Goal: Task Accomplishment & Management: Use online tool/utility

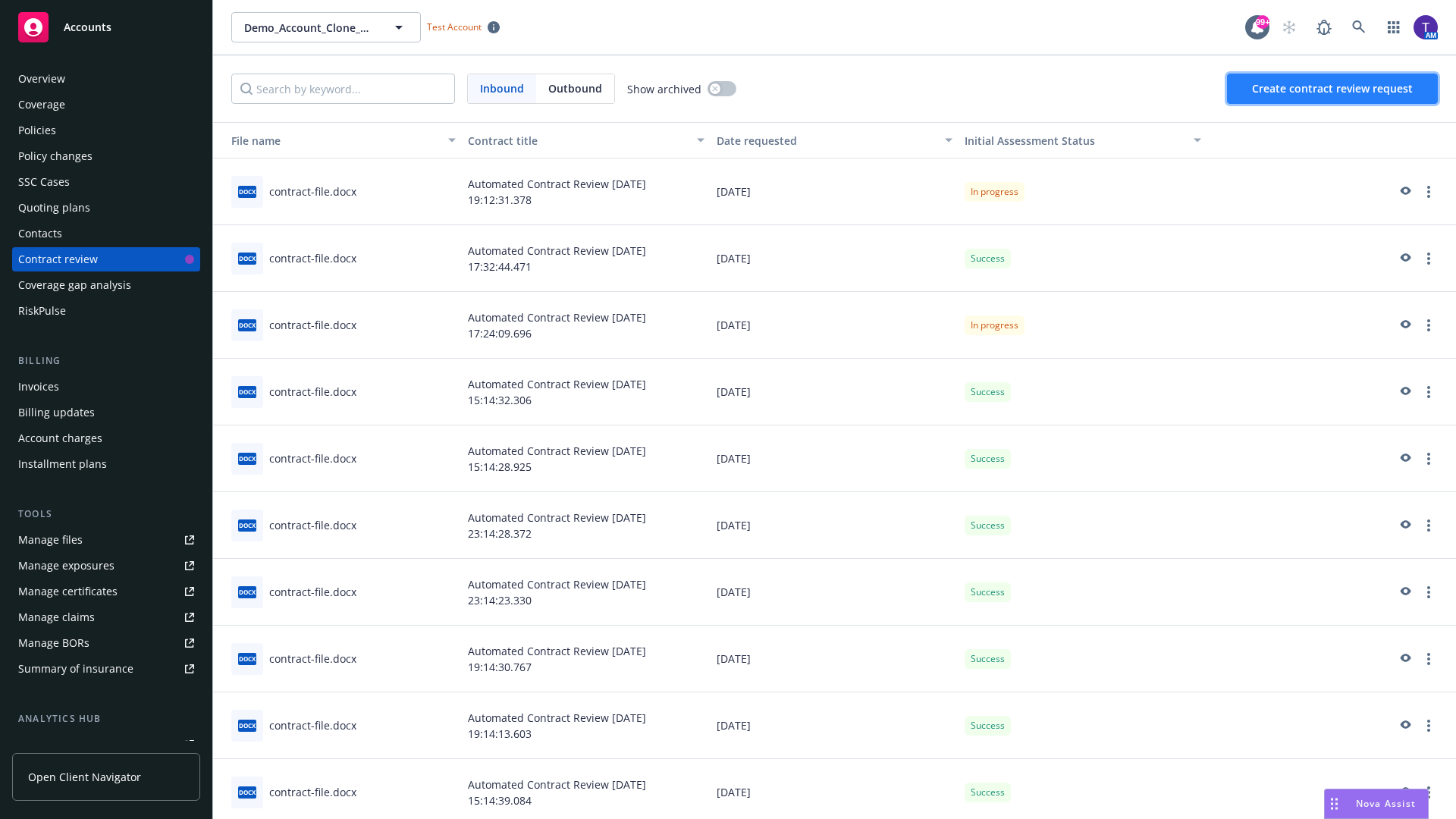
click at [1333, 89] on span "Create contract review request" at bounding box center [1332, 88] width 161 height 14
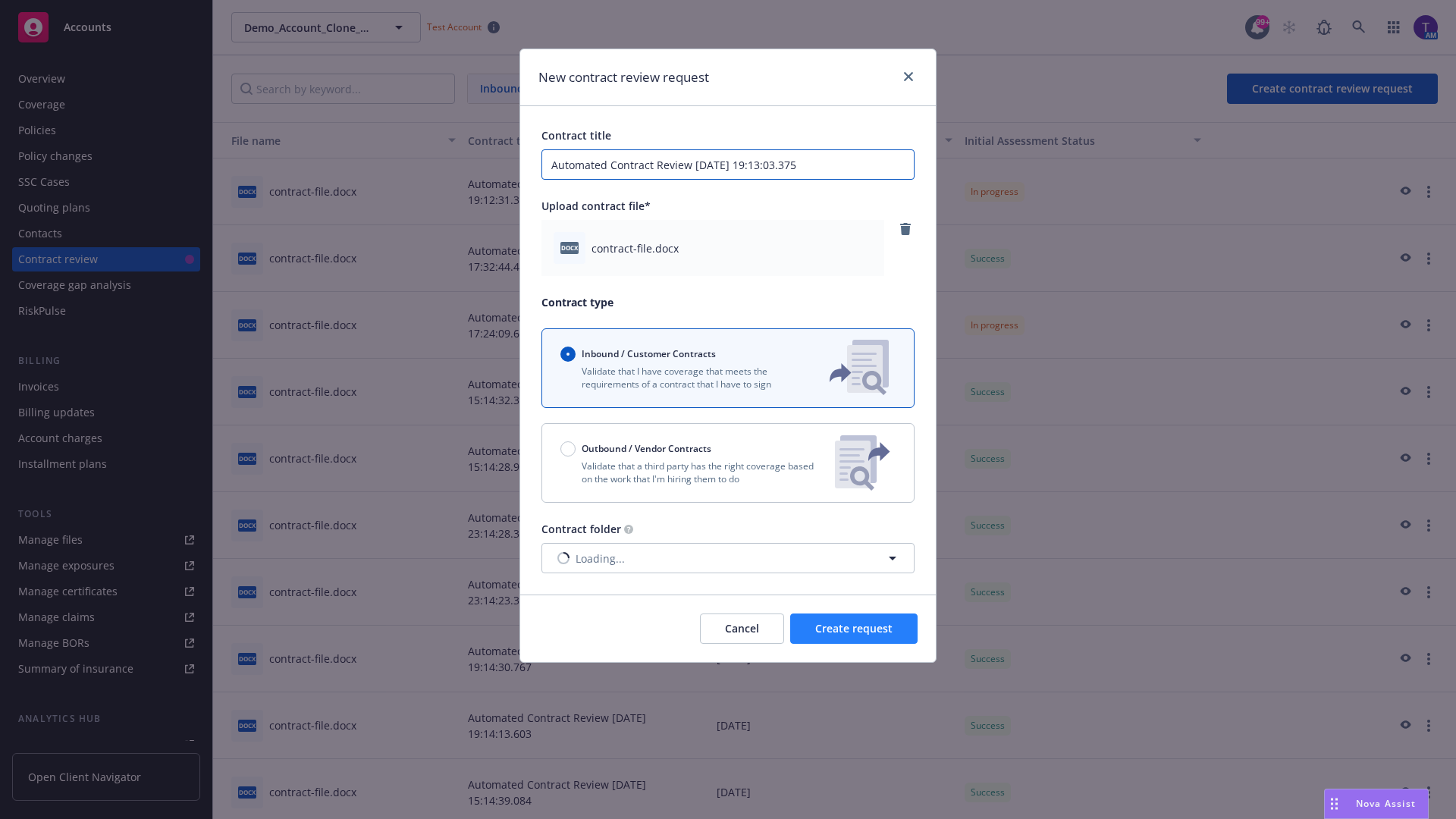
type input "Automated Contract Review [DATE] 19:13:03.375"
click at [854, 628] on span "Create request" at bounding box center [854, 627] width 77 height 14
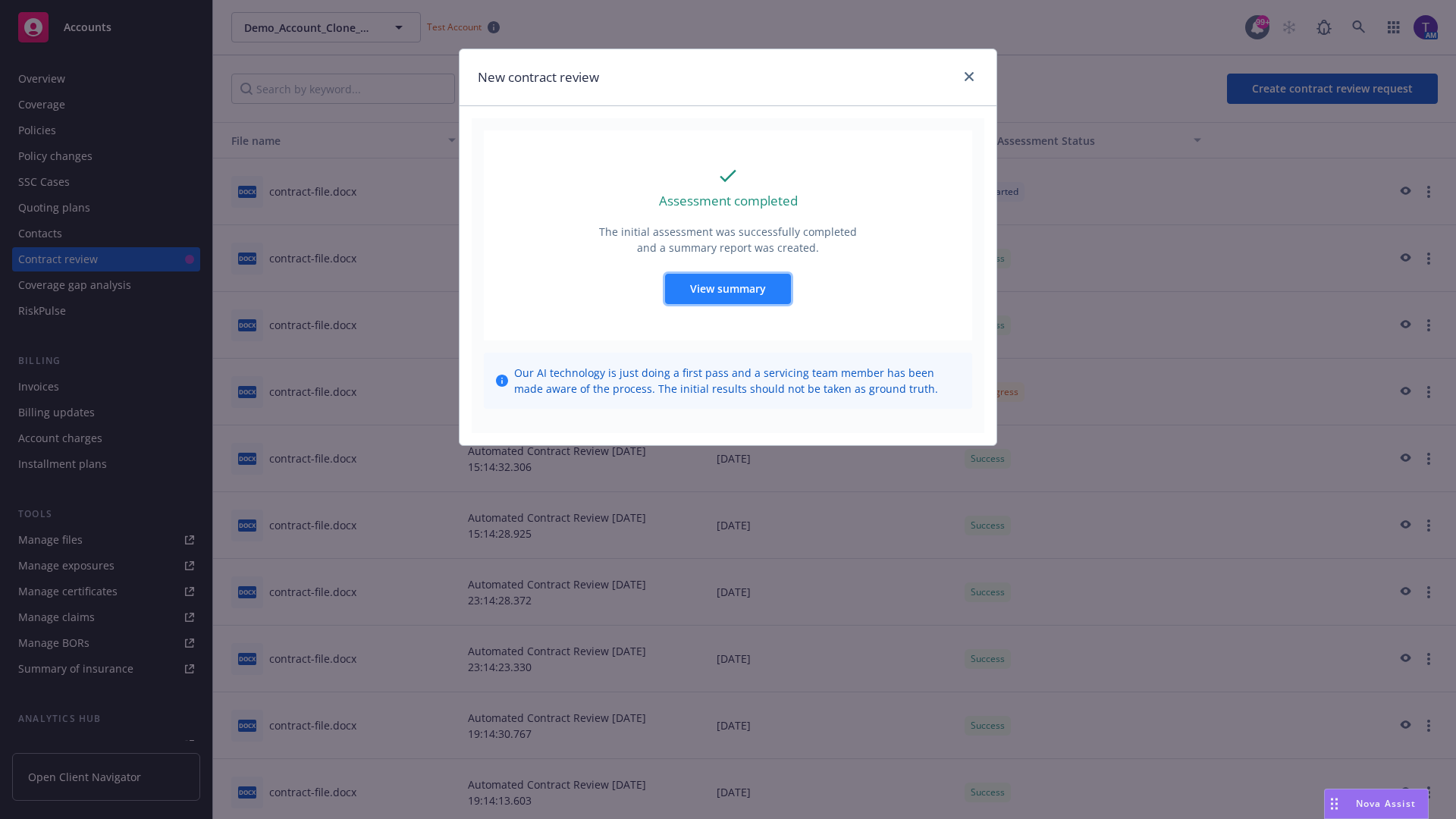
click at [727, 288] on span "View summary" at bounding box center [728, 288] width 76 height 14
